Goal: Task Accomplishment & Management: Manage account settings

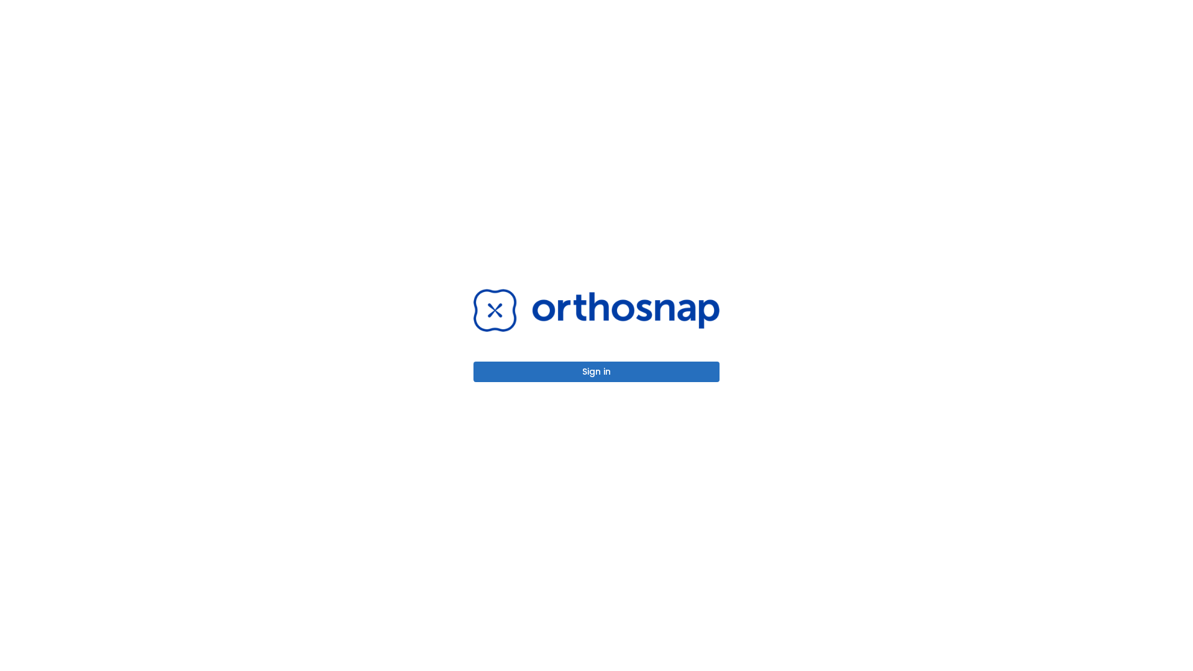
click at [597, 372] on button "Sign in" at bounding box center [597, 372] width 246 height 21
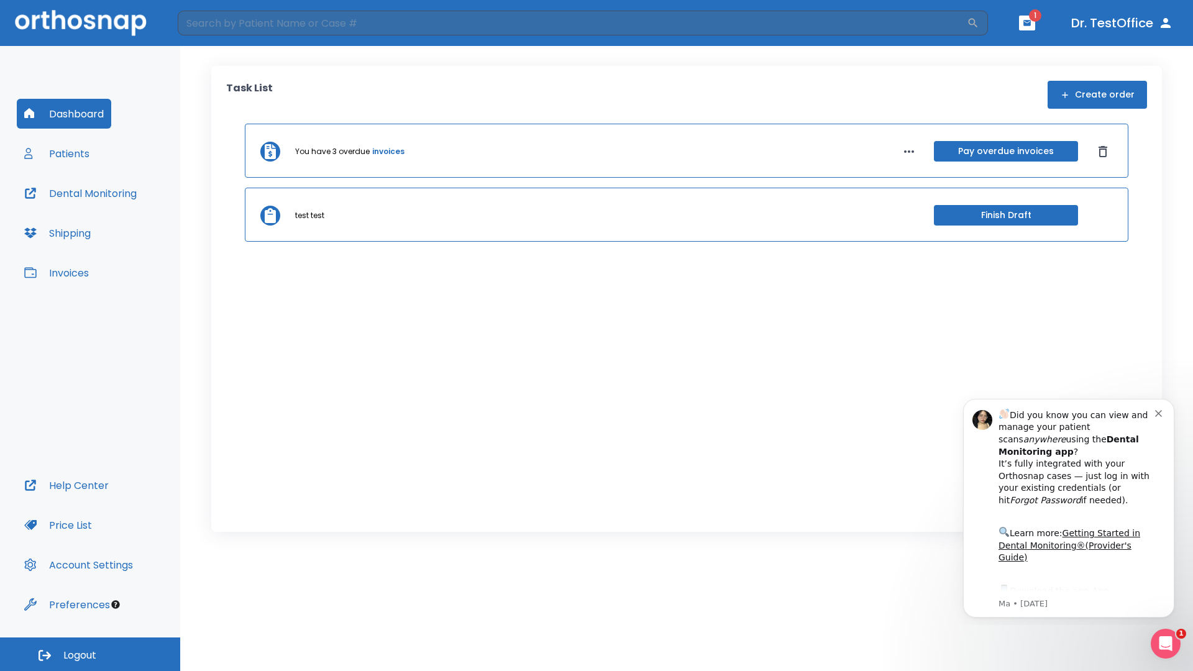
click at [90, 654] on span "Logout" at bounding box center [79, 656] width 33 height 14
